Goal: Use online tool/utility: Utilize a website feature to perform a specific function

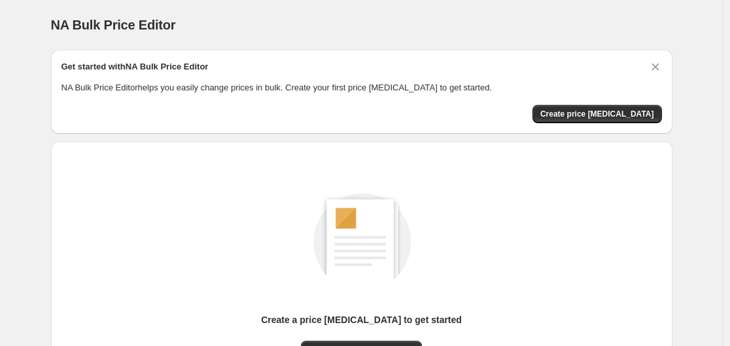
scroll to position [145, 0]
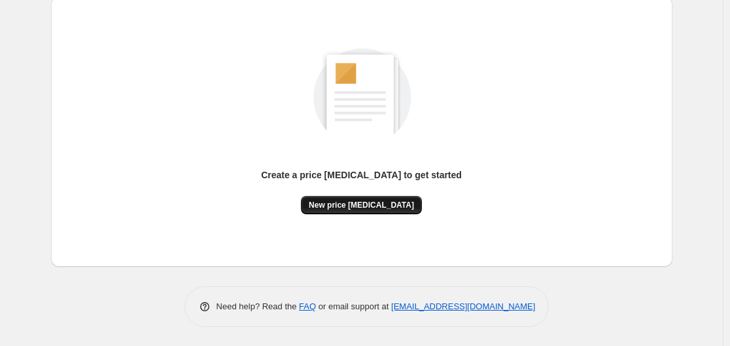
click at [327, 205] on span "New price [MEDICAL_DATA]" at bounding box center [361, 205] width 105 height 10
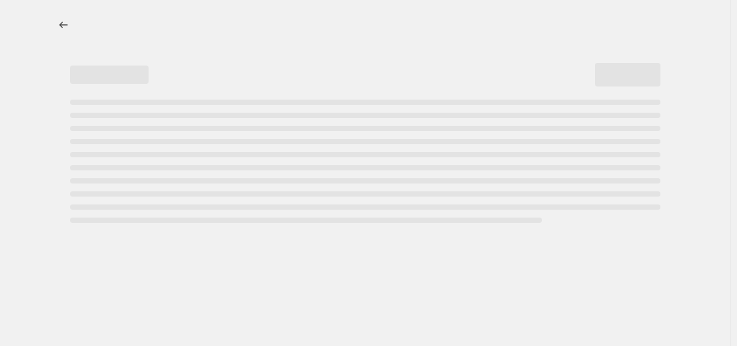
select select "percentage"
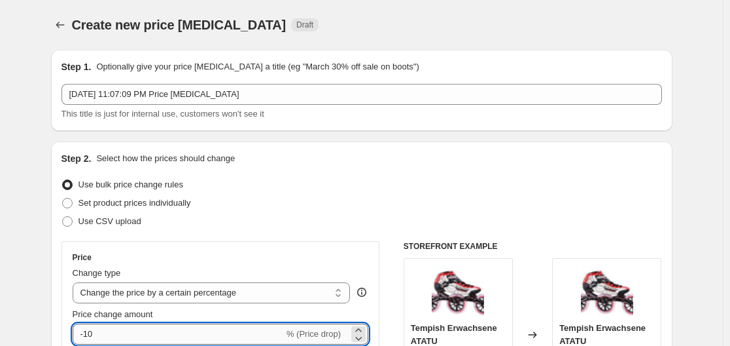
click at [151, 329] on input "-10" at bounding box center [178, 333] width 211 height 21
type input "-1"
type input "-35"
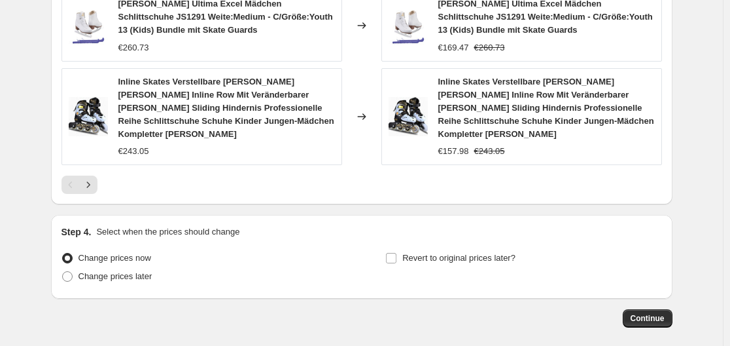
scroll to position [1037, 0]
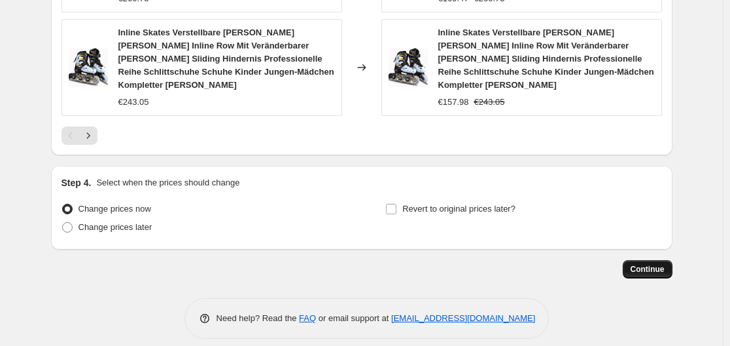
click at [646, 264] on span "Continue" at bounding box center [648, 269] width 34 height 10
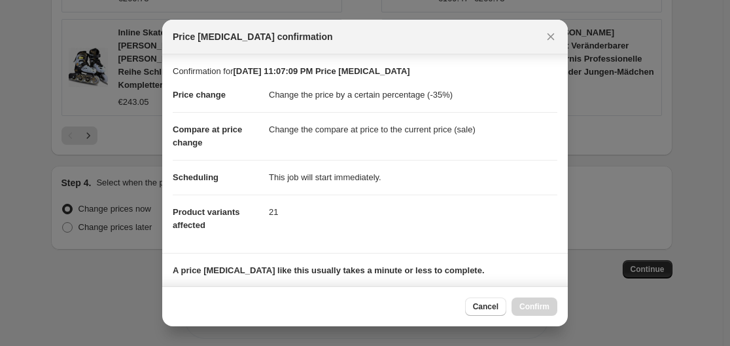
scroll to position [205, 0]
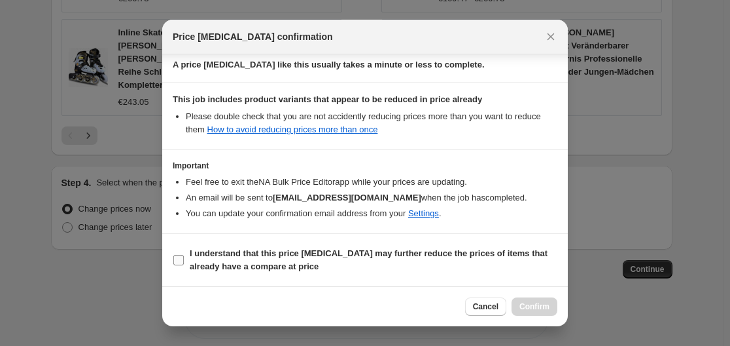
click at [247, 259] on span "I understand that this price change job may further reduce the prices of items …" at bounding box center [374, 260] width 368 height 26
click at [184, 259] on input "I understand that this price change job may further reduce the prices of items …" at bounding box center [178, 260] width 10 height 10
checkbox input "true"
click at [541, 305] on span "Confirm" at bounding box center [535, 306] width 30 height 10
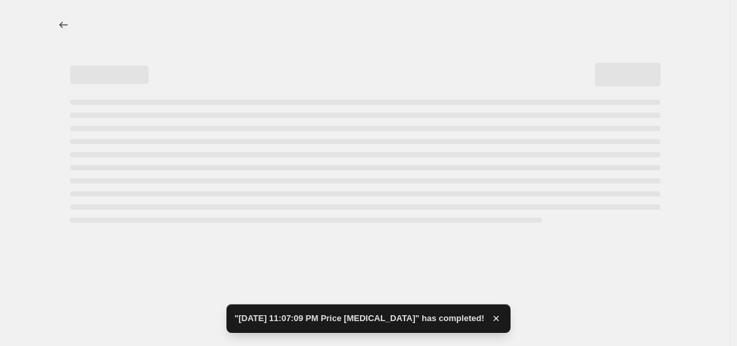
select select "percentage"
